Goal: Task Accomplishment & Management: Use online tool/utility

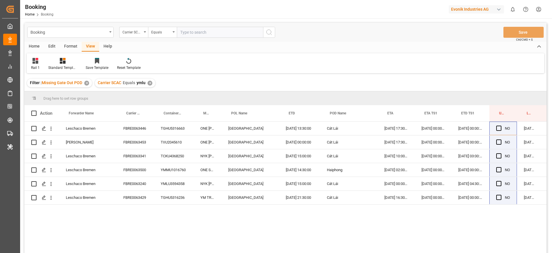
scroll to position [0, 22]
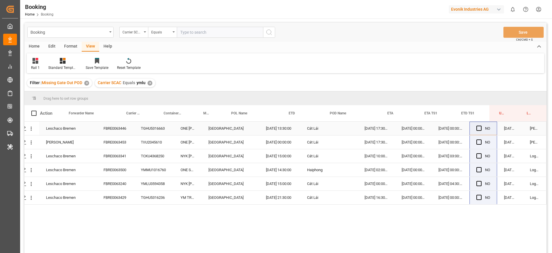
click at [122, 125] on div "FBRE0063446" at bounding box center [115, 128] width 37 height 14
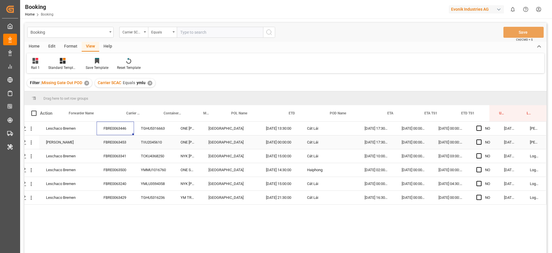
drag, startPoint x: 121, startPoint y: 138, endPoint x: 127, endPoint y: 147, distance: 10.5
click at [121, 139] on div "FBRE0063453" at bounding box center [115, 142] width 37 height 14
click at [130, 163] on div "FBRE0063500" at bounding box center [115, 170] width 37 height 14
click at [121, 158] on div "FBRE0063341" at bounding box center [115, 156] width 37 height 14
click at [124, 174] on div "FBRE0063500" at bounding box center [115, 170] width 37 height 14
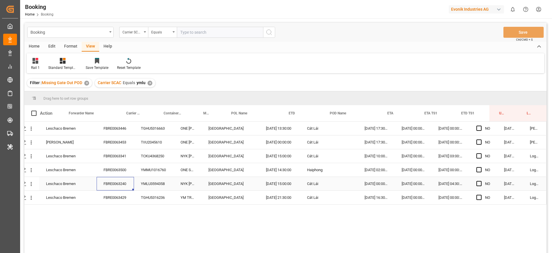
click at [127, 183] on div "FBRE0063240" at bounding box center [115, 184] width 37 height 14
click at [124, 198] on div "FBRE0063429" at bounding box center [115, 197] width 37 height 14
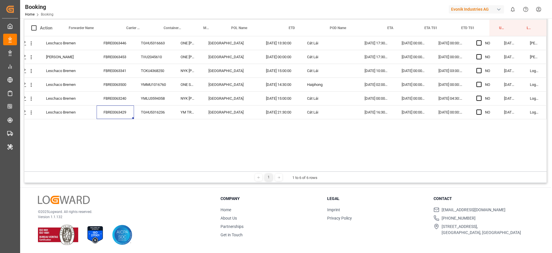
scroll to position [0, 0]
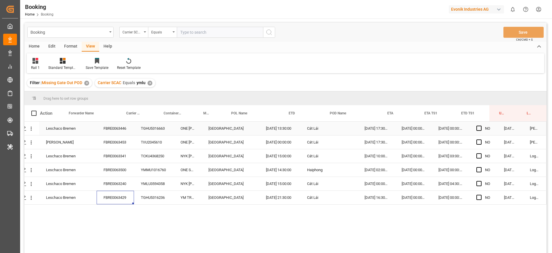
click at [473, 125] on div "NO" at bounding box center [484, 128] width 28 height 14
click at [477, 127] on span "Press SPACE to select this row." at bounding box center [479, 127] width 5 height 5
click at [481, 125] on input "Press SPACE to select this row." at bounding box center [481, 125] width 0 height 0
click at [477, 142] on span "Press SPACE to select this row." at bounding box center [479, 141] width 5 height 5
click at [481, 139] on input "Press SPACE to select this row." at bounding box center [481, 139] width 0 height 0
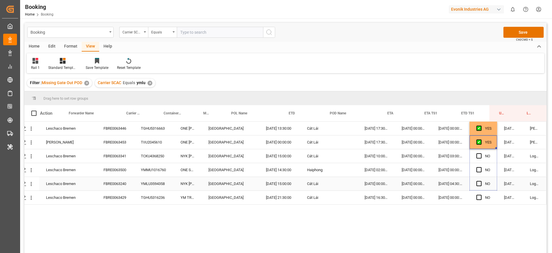
drag, startPoint x: 494, startPoint y: 148, endPoint x: 479, endPoint y: 213, distance: 67.5
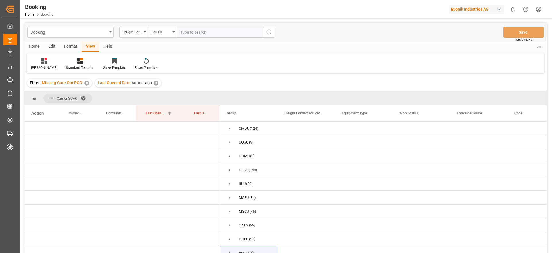
click at [68, 46] on div "Format" at bounding box center [71, 47] width 22 height 10
click at [38, 61] on icon at bounding box center [39, 61] width 5 height 6
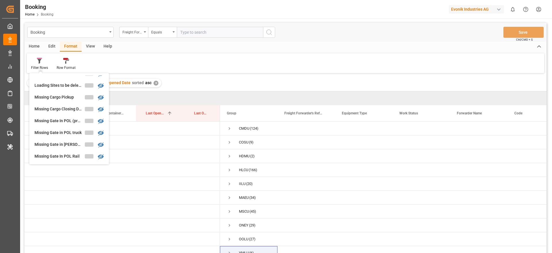
scroll to position [44, 0]
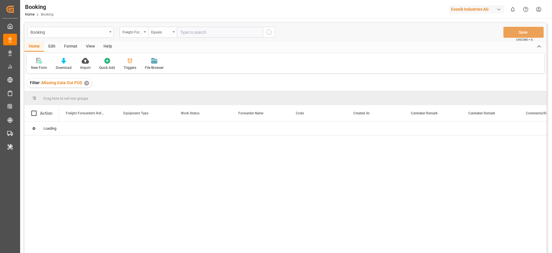
click at [66, 44] on div "Format" at bounding box center [71, 47] width 22 height 10
click at [39, 63] on icon at bounding box center [39, 61] width 4 height 5
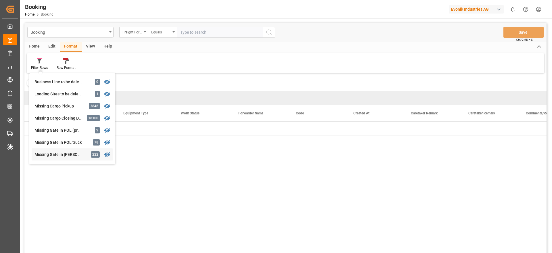
scroll to position [86, 0]
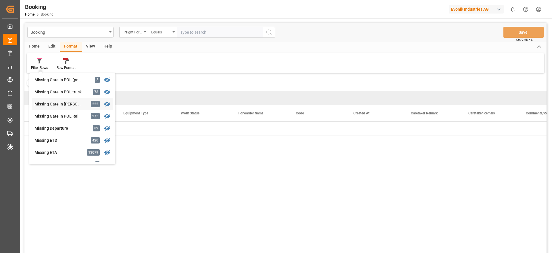
click at [60, 104] on div "Booking Freight Forwarder's Reference No. Equals Save Ctrl/CMD + S Home Edit Fo…" at bounding box center [285, 145] width 522 height 245
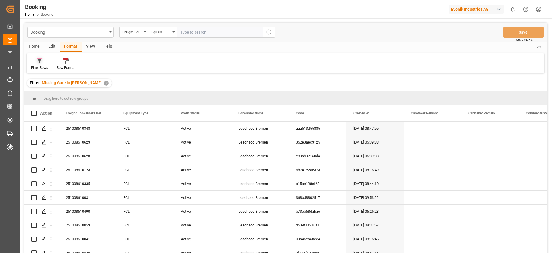
click at [43, 60] on div at bounding box center [39, 61] width 17 height 6
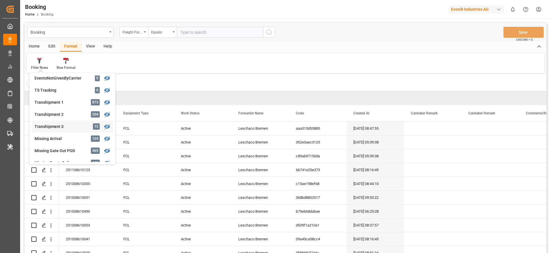
scroll to position [129, 0]
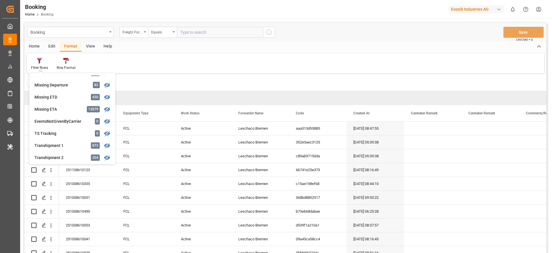
click at [177, 95] on div "Drag here to set row groups" at bounding box center [285, 98] width 522 height 14
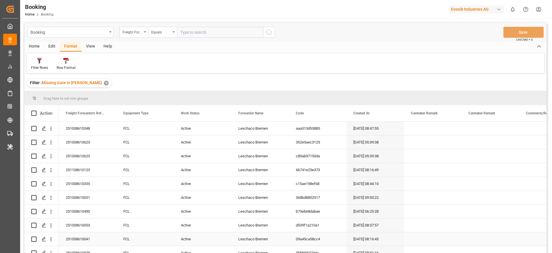
drag, startPoint x: 277, startPoint y: 233, endPoint x: 0, endPoint y: 14, distance: 352.8
click at [215, 252] on html "Created by potrace 1.15, written by Peter Selinger 2001-2017 Created by potrace…" at bounding box center [276, 126] width 552 height 253
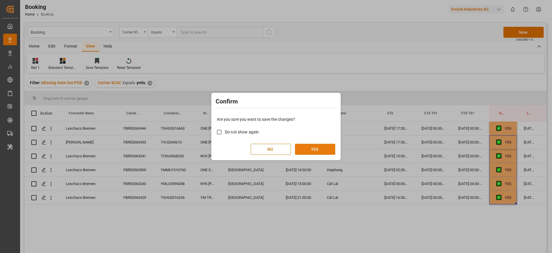
scroll to position [0, 22]
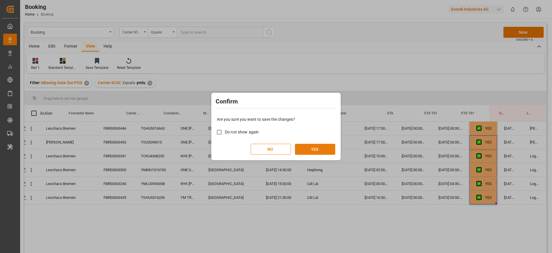
click at [305, 144] on button "YES" at bounding box center [315, 149] width 40 height 11
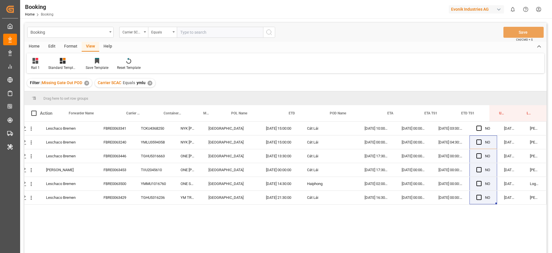
click at [150, 82] on div "✕" at bounding box center [150, 83] width 5 height 5
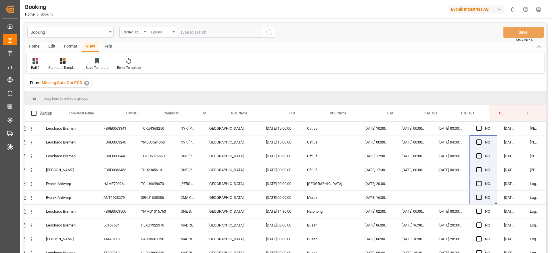
click at [88, 80] on div "Filter : Missing Gate Out POD ✕" at bounding box center [59, 83] width 65 height 9
click at [86, 82] on div "✕" at bounding box center [86, 83] width 5 height 5
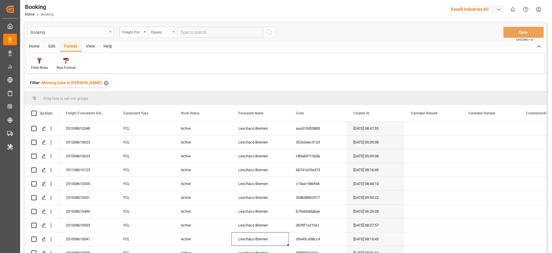
click at [104, 83] on div "✕" at bounding box center [106, 83] width 5 height 5
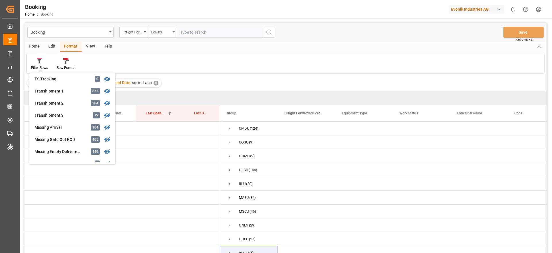
scroll to position [186, 0]
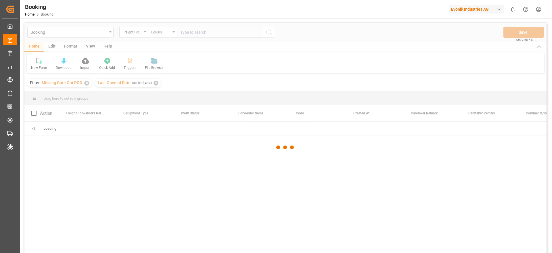
click at [472, 10] on div "Evonik Industries AG" at bounding box center [476, 9] width 55 height 8
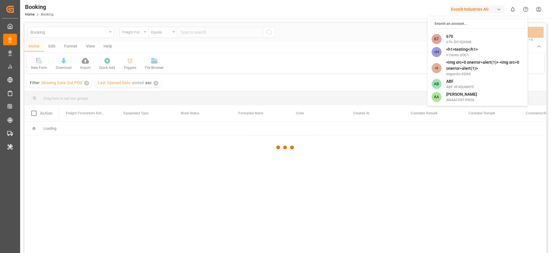
click at [463, 21] on input at bounding box center [478, 24] width 94 height 10
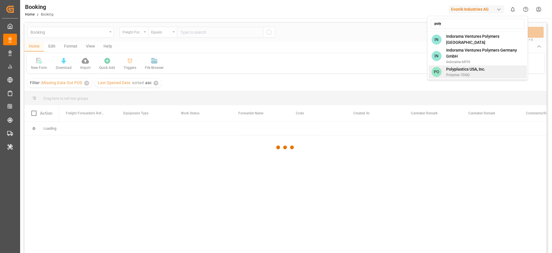
type input "poly"
click at [472, 72] on span "Polyplas-7DQQ" at bounding box center [465, 74] width 39 height 5
